Goal: Task Accomplishment & Management: Use online tool/utility

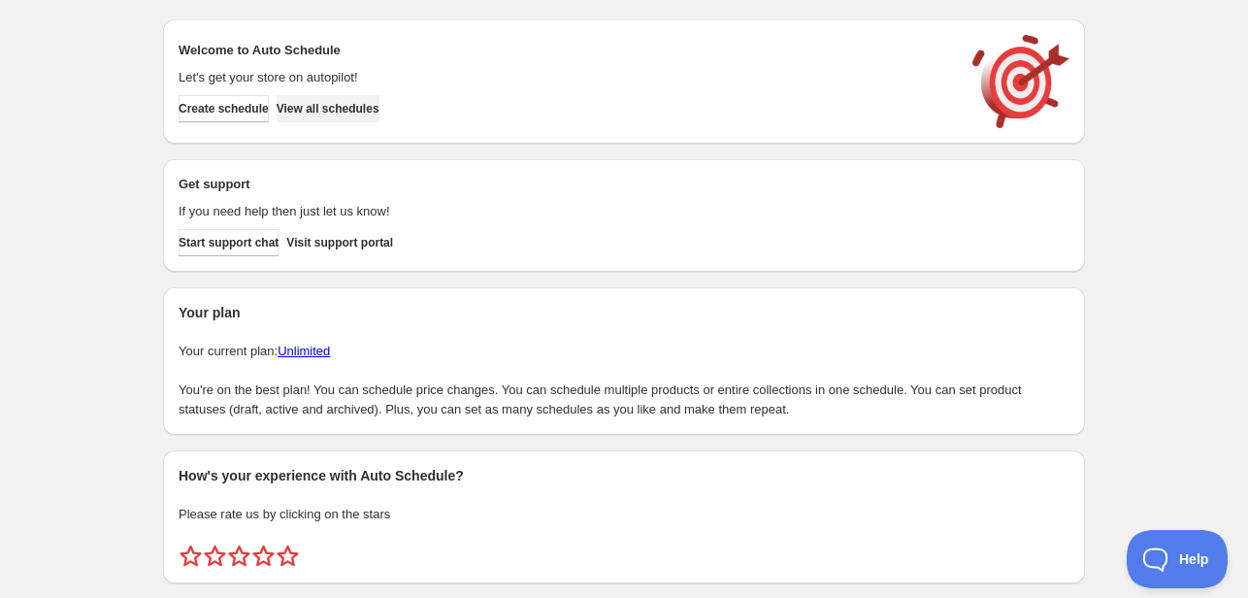
click at [362, 105] on span "View all schedules" at bounding box center [328, 109] width 103 height 16
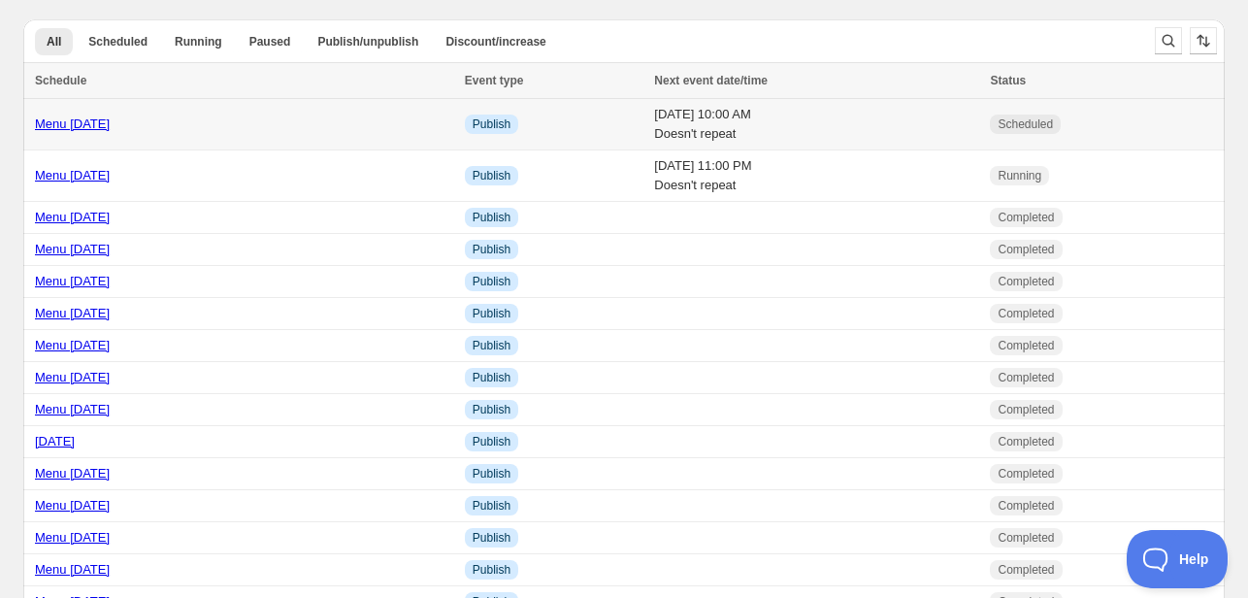
click at [161, 117] on div "Menu [DATE]" at bounding box center [244, 123] width 418 height 19
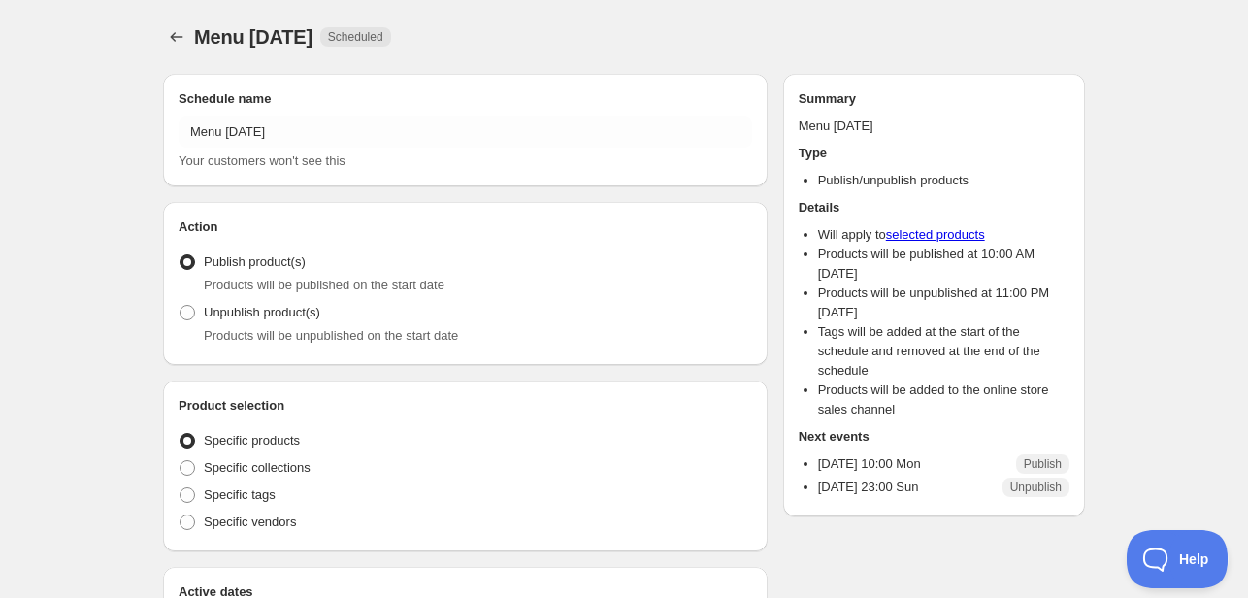
radio input "true"
checkbox input "true"
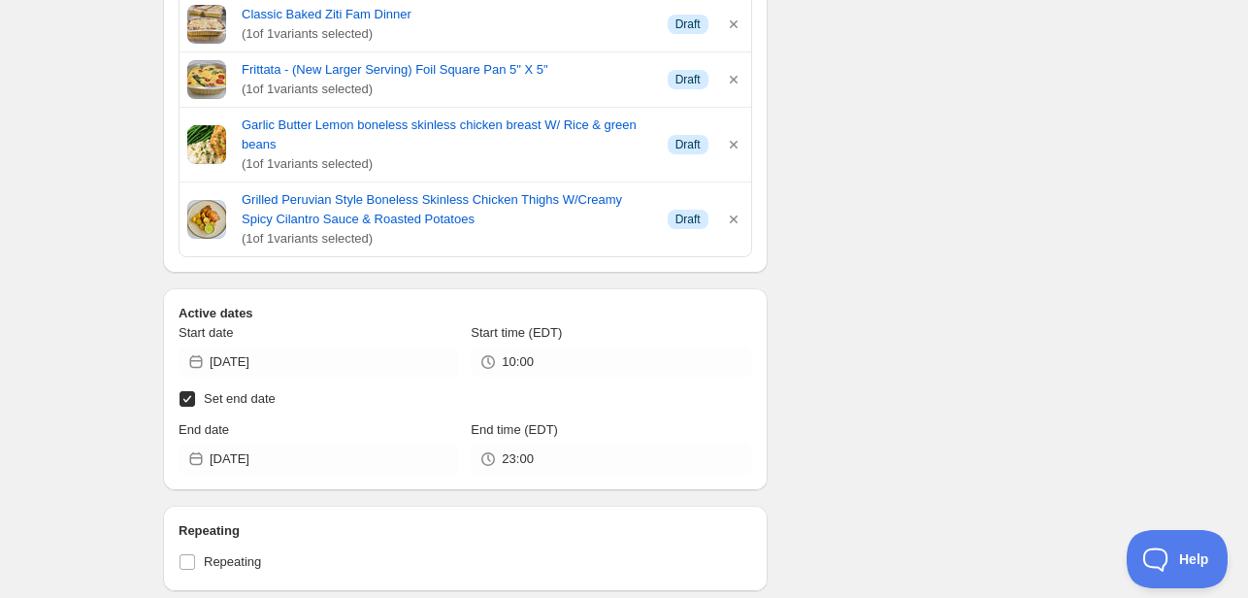
scroll to position [1164, 0]
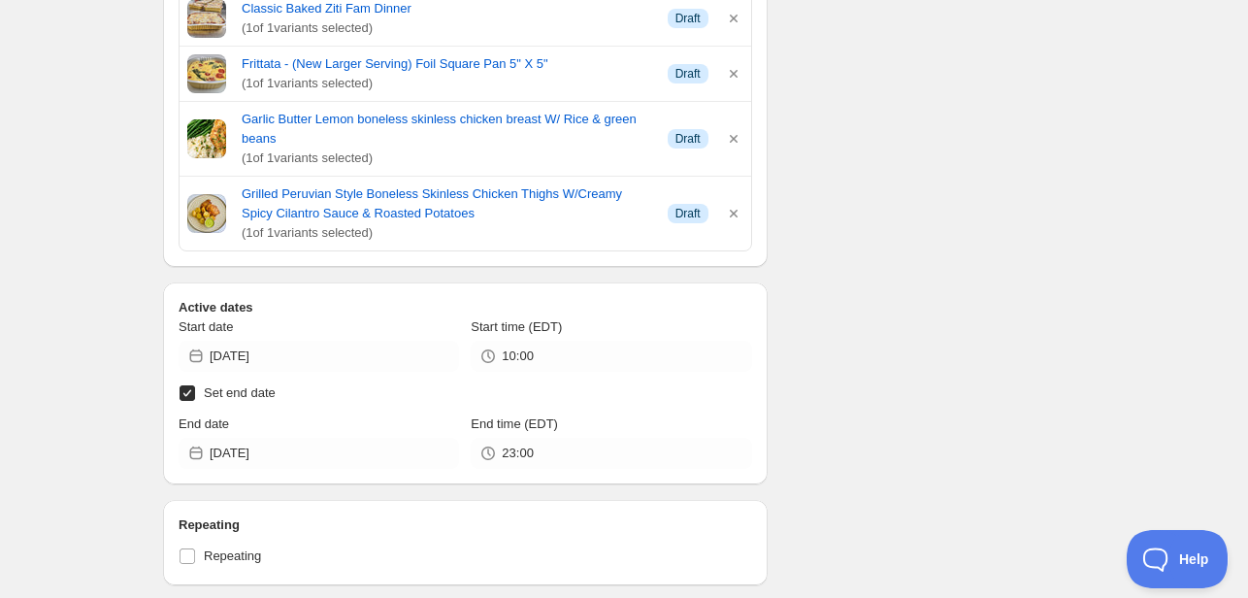
click at [823, 367] on div "Schedule name Menu [DATE] Your customers won't see this Action Action Publish p…" at bounding box center [615, 137] width 937 height 2487
click at [1144, 198] on div "Menu [DATE]. This page is ready Menu [DATE] Scheduled Duplicate Activate Deacti…" at bounding box center [624, 128] width 1248 height 2584
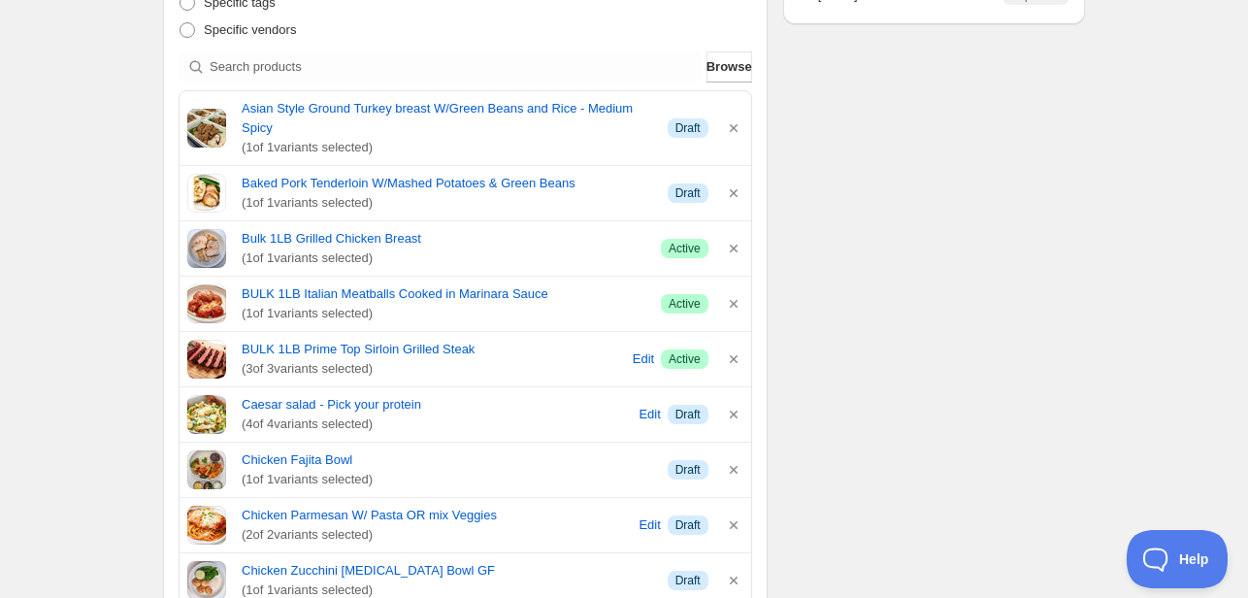
scroll to position [388, 0]
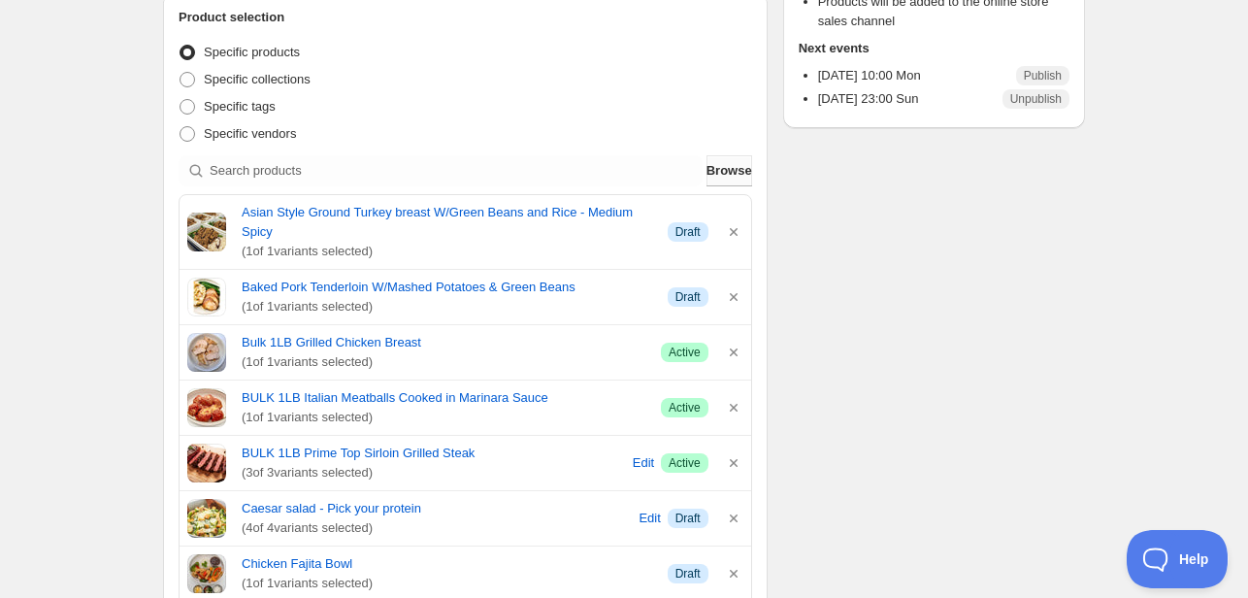
click at [735, 172] on span "Browse" at bounding box center [729, 170] width 46 height 19
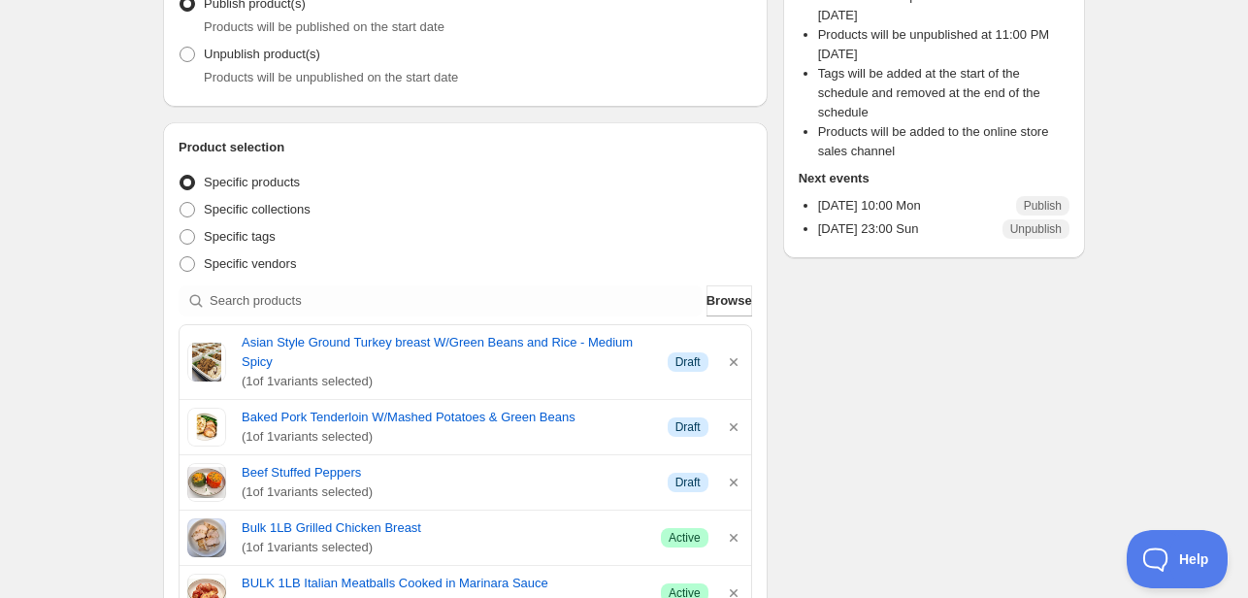
scroll to position [518, 0]
